Goal: Task Accomplishment & Management: Manage account settings

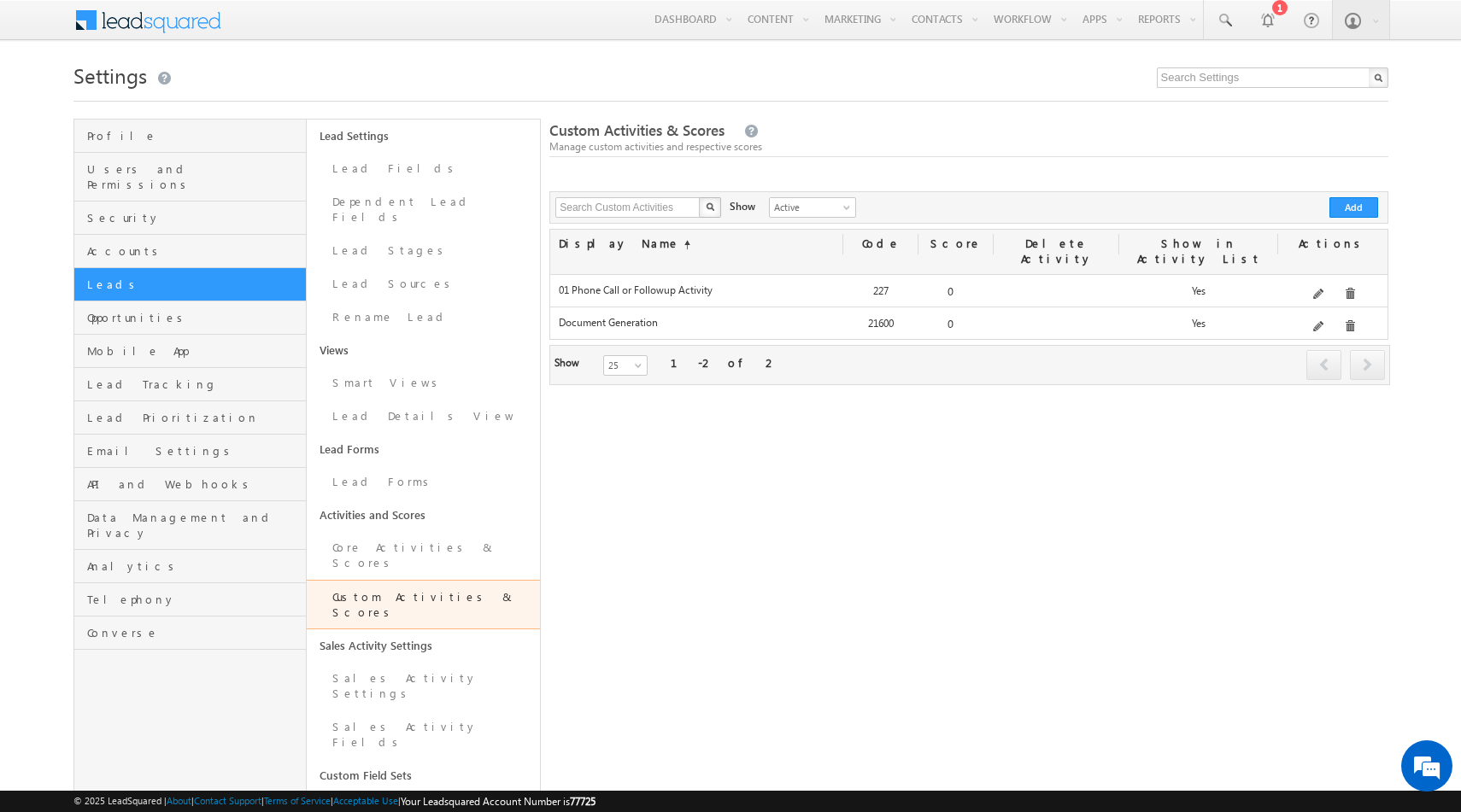
click at [409, 580] on link "Custom Activities & Scores" at bounding box center [423, 605] width 234 height 50
click at [1349, 208] on button "Add" at bounding box center [1354, 207] width 49 height 21
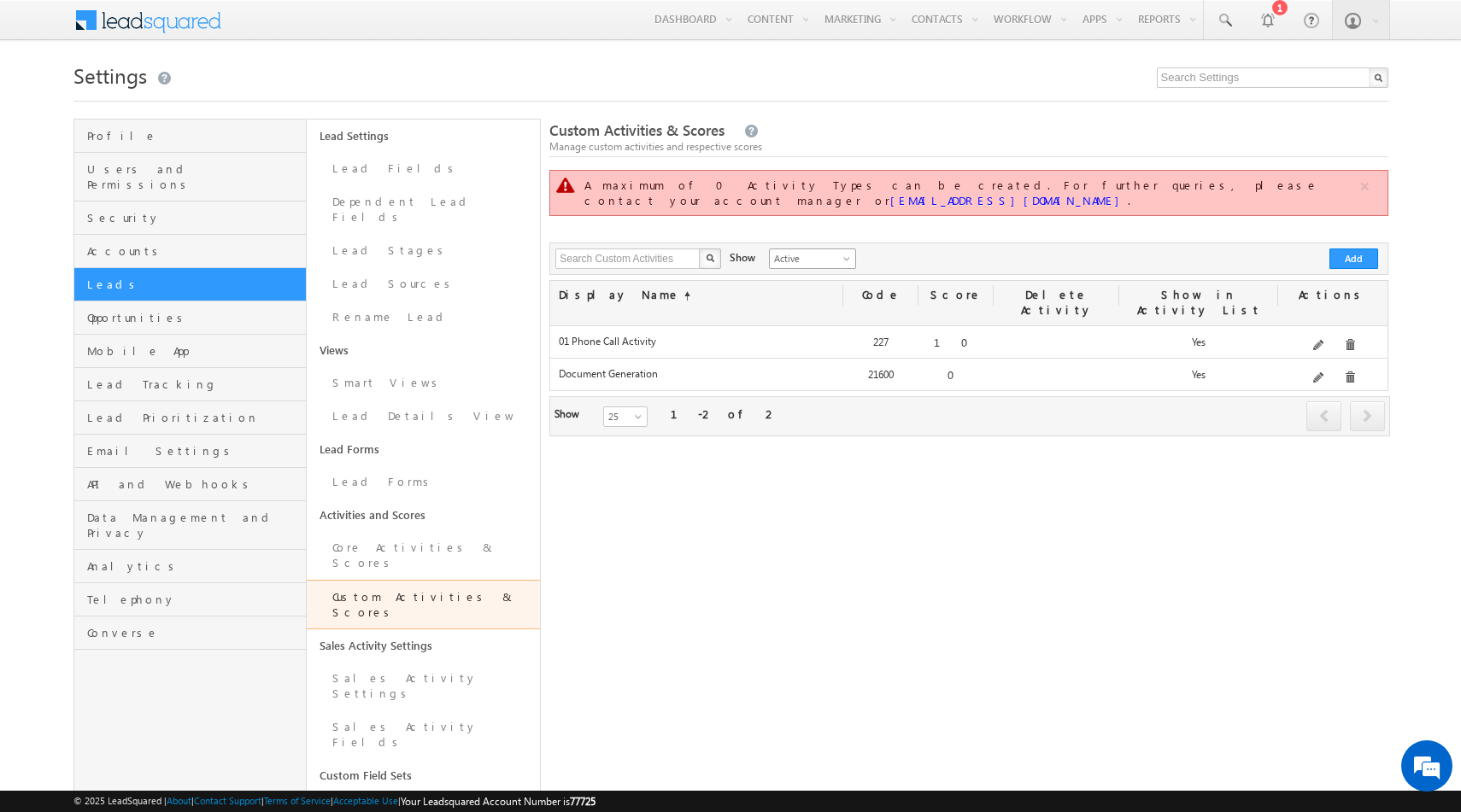
click at [796, 251] on span "Active" at bounding box center [810, 259] width 81 height 15
click at [788, 278] on link "Inactive" at bounding box center [803, 281] width 86 height 15
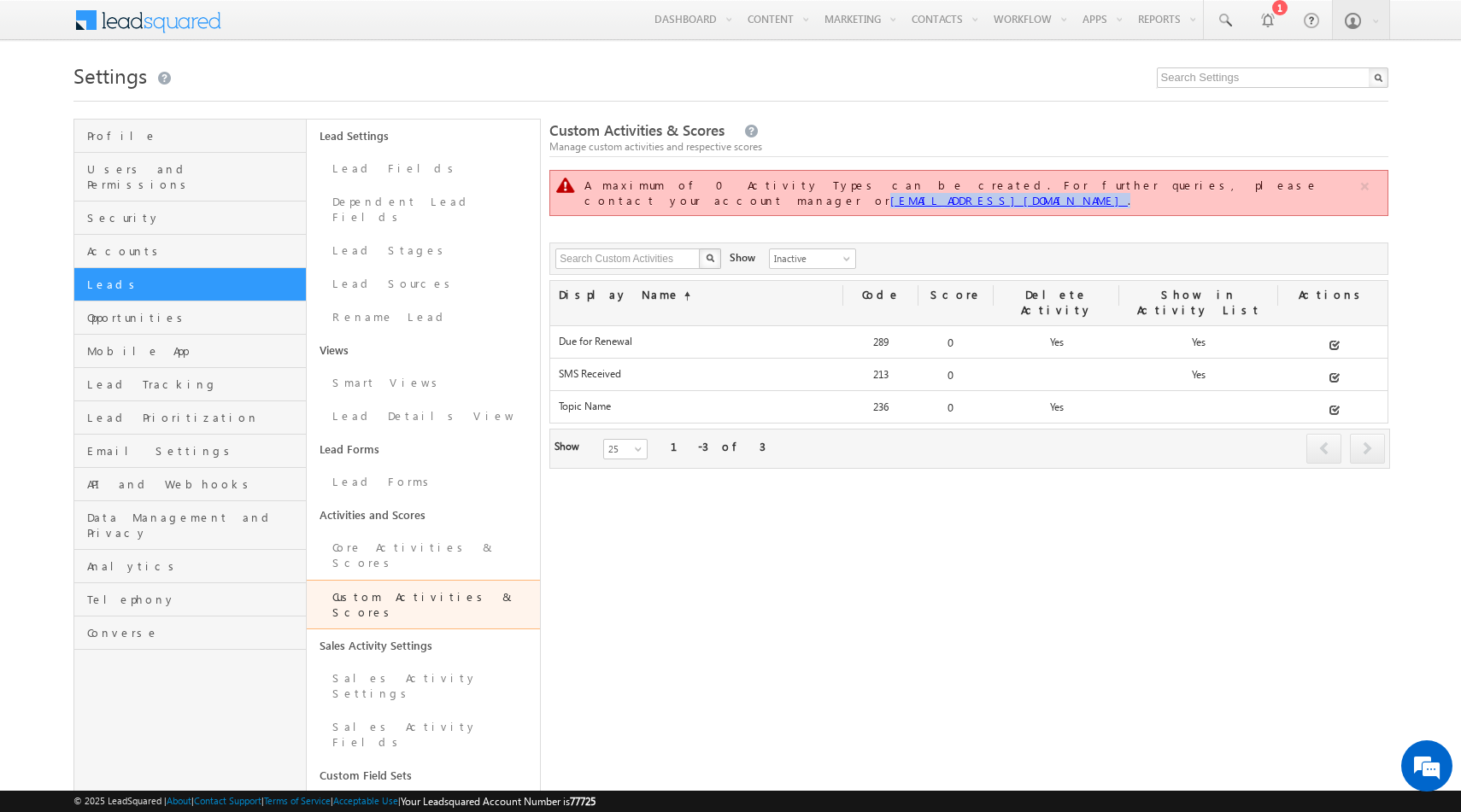
drag, startPoint x: 1266, startPoint y: 190, endPoint x: 1111, endPoint y: 190, distance: 155.0
click at [1111, 190] on div "A maximum of 0 Activity Types can be created. For further queries, please conta…" at bounding box center [970, 192] width 772 height 31
copy div "[EMAIL_ADDRESS][DOMAIN_NAME] ."
